Goal: Task Accomplishment & Management: Manage account settings

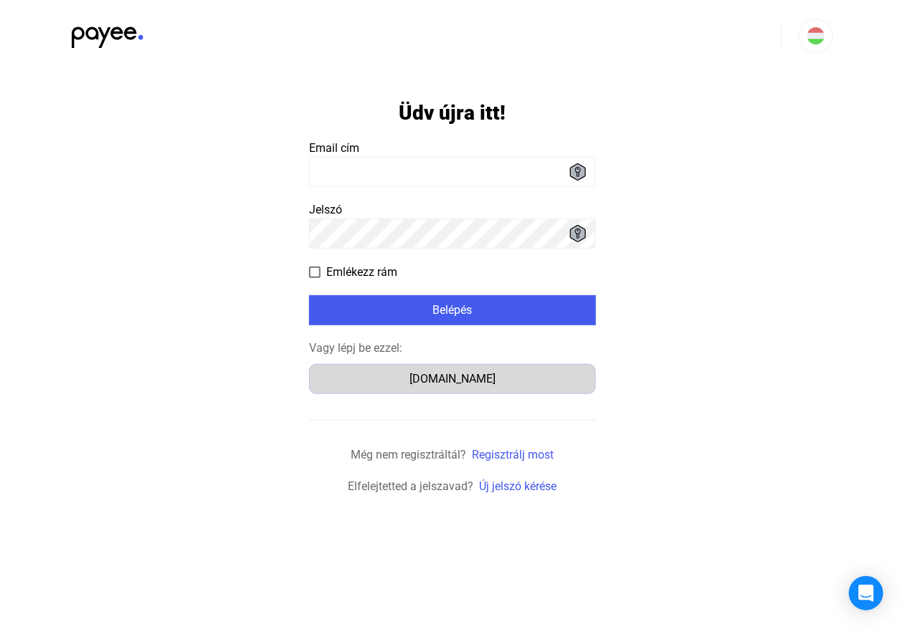
click at [449, 381] on div "[DOMAIN_NAME]" at bounding box center [452, 379] width 277 height 17
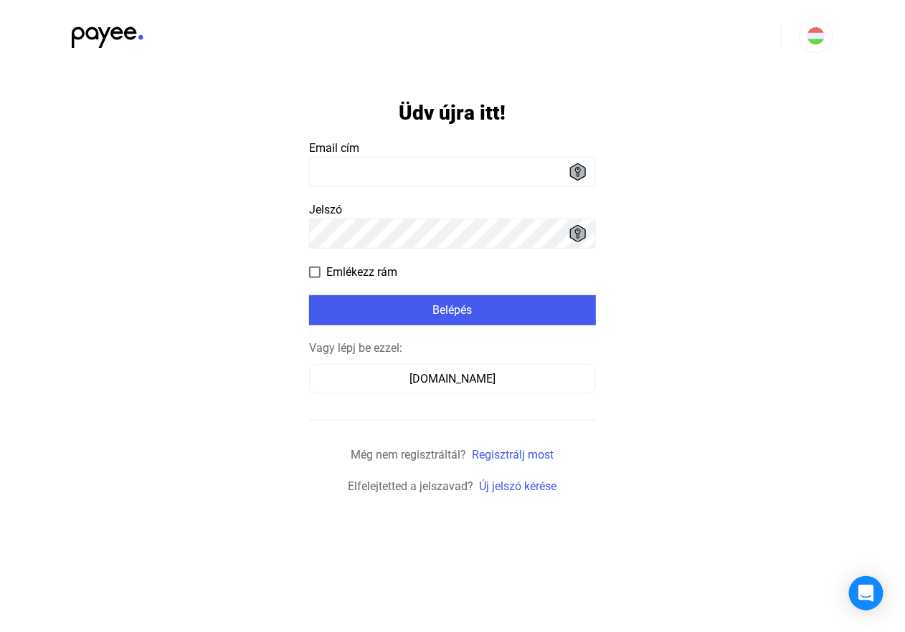
click at [468, 178] on input at bounding box center [452, 172] width 287 height 30
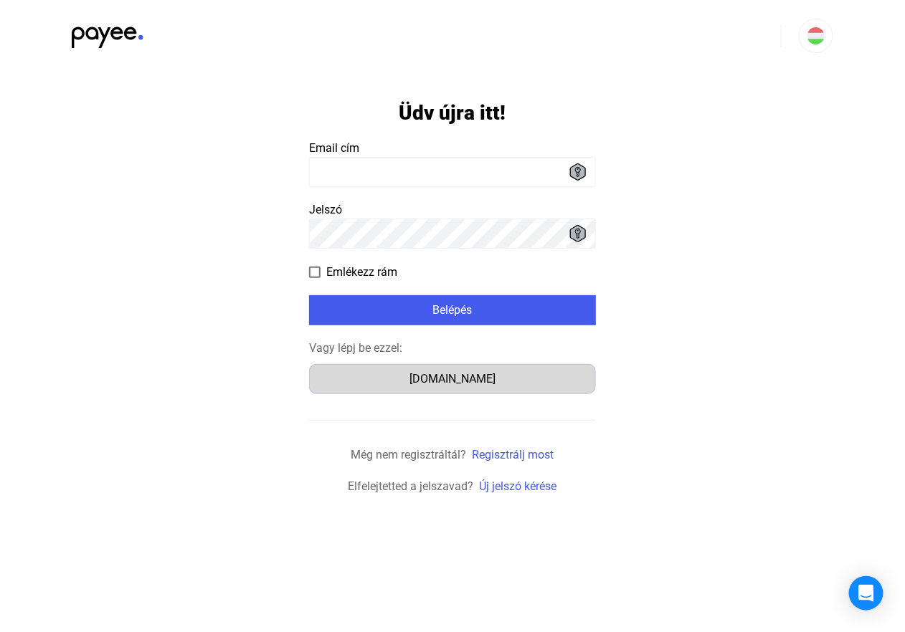
click at [444, 376] on div "[DOMAIN_NAME]" at bounding box center [452, 379] width 277 height 17
